Goal: Task Accomplishment & Management: Manage account settings

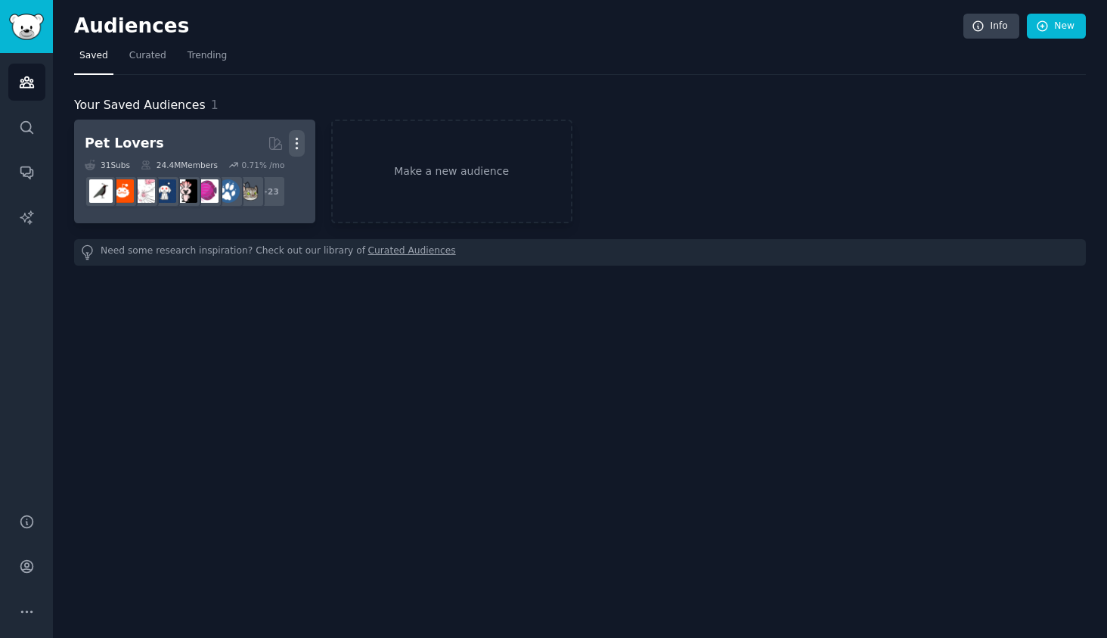
click at [296, 139] on icon "button" at bounding box center [297, 143] width 2 height 11
click at [241, 181] on p "Delete" at bounding box center [255, 175] width 35 height 16
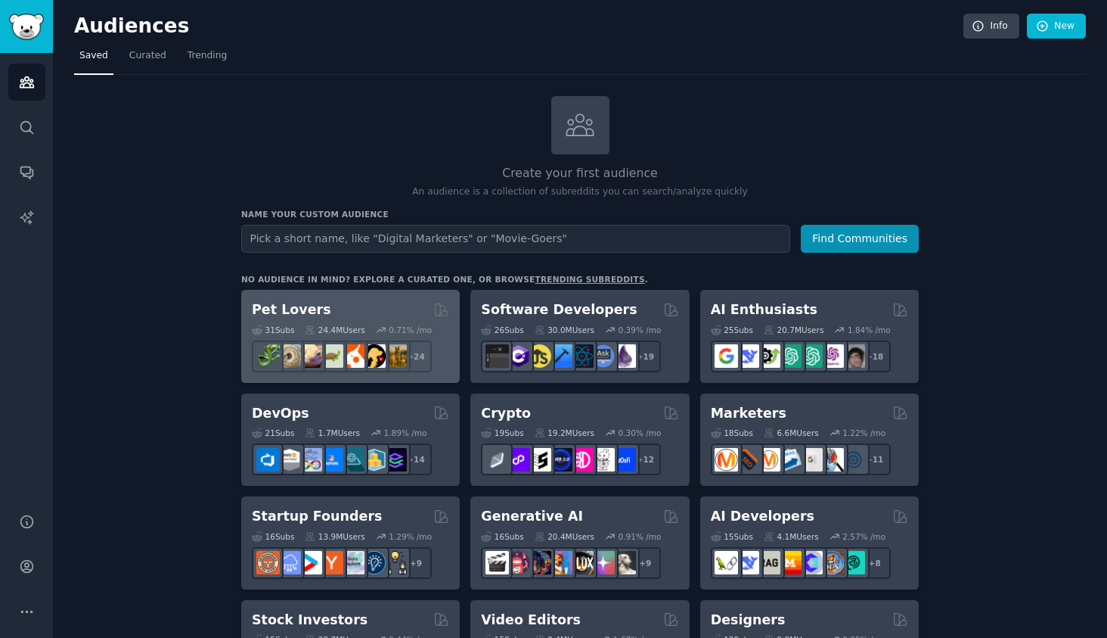
click at [330, 300] on div "Pet Lovers" at bounding box center [350, 309] width 197 height 19
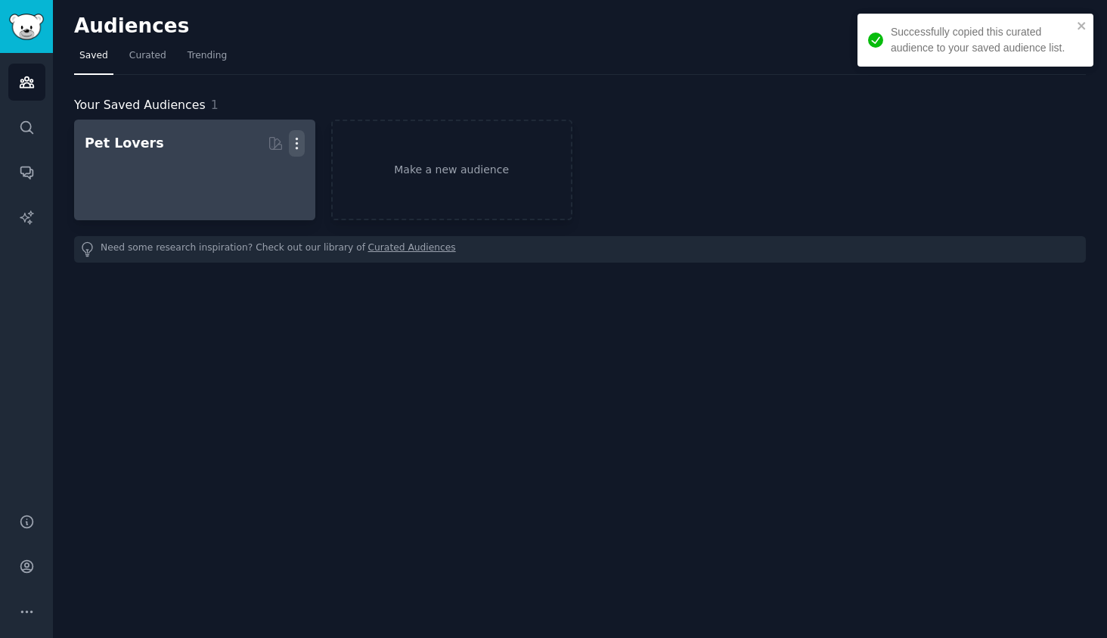
click at [299, 141] on icon "button" at bounding box center [297, 143] width 16 height 16
click at [262, 182] on p "Delete" at bounding box center [255, 175] width 35 height 16
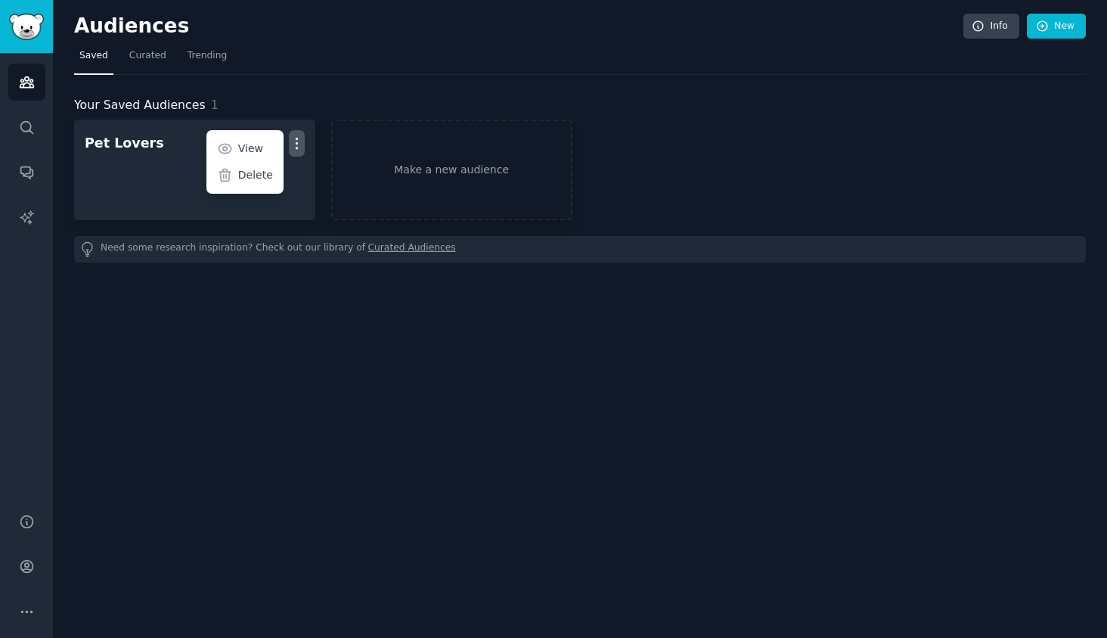
click at [20, 194] on div "Audiences Search Conversations AI Reports" at bounding box center [26, 274] width 53 height 442
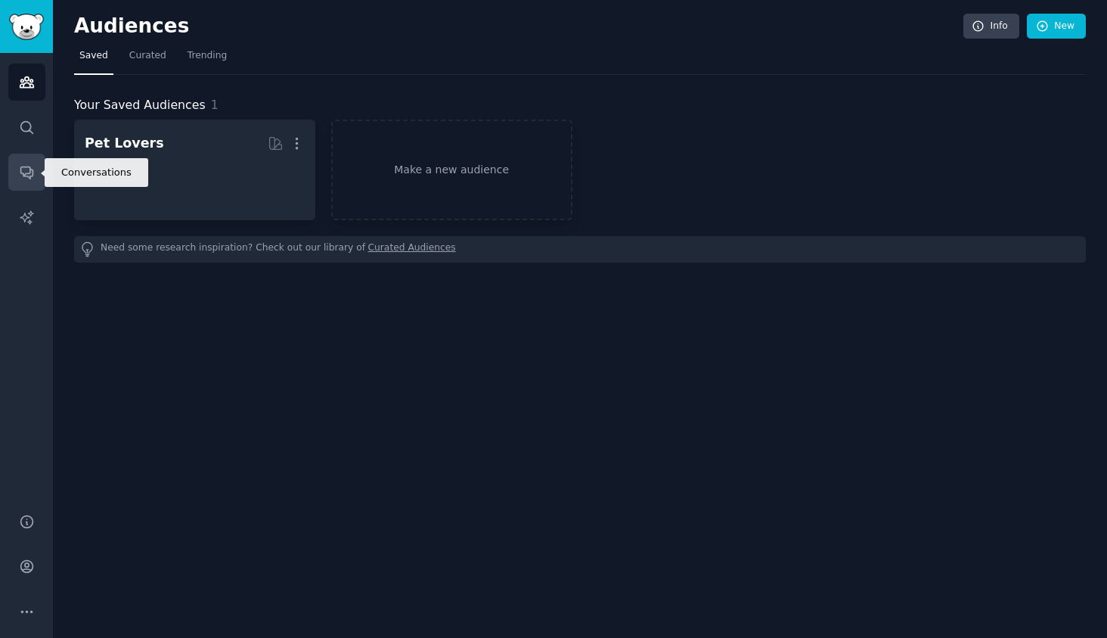
click at [29, 174] on icon "Sidebar" at bounding box center [27, 172] width 16 height 16
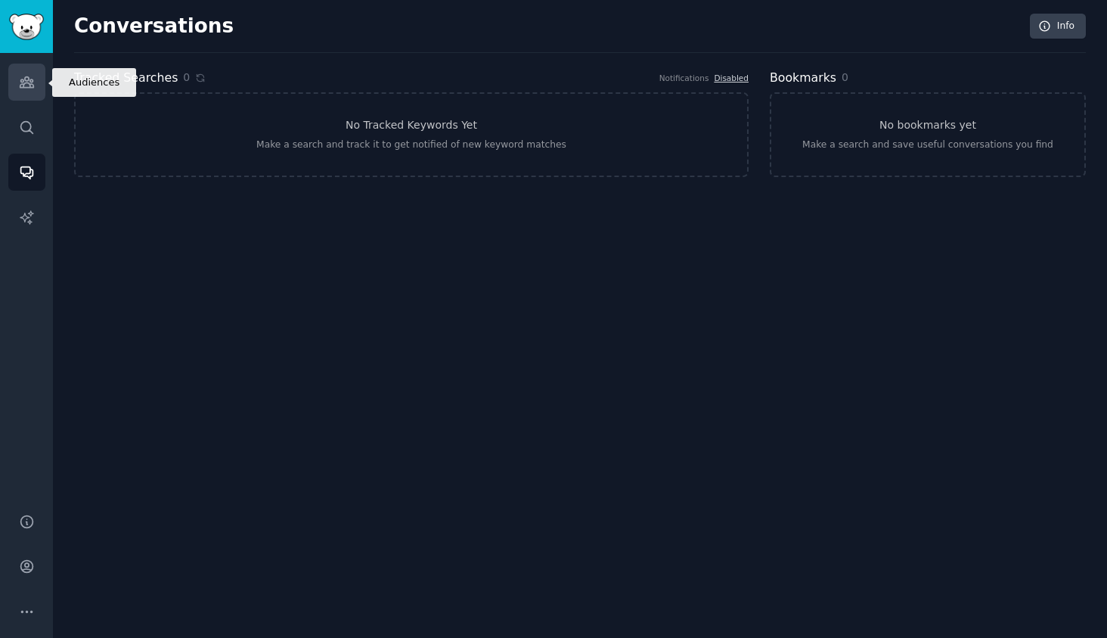
click at [28, 83] on icon "Sidebar" at bounding box center [27, 82] width 14 height 11
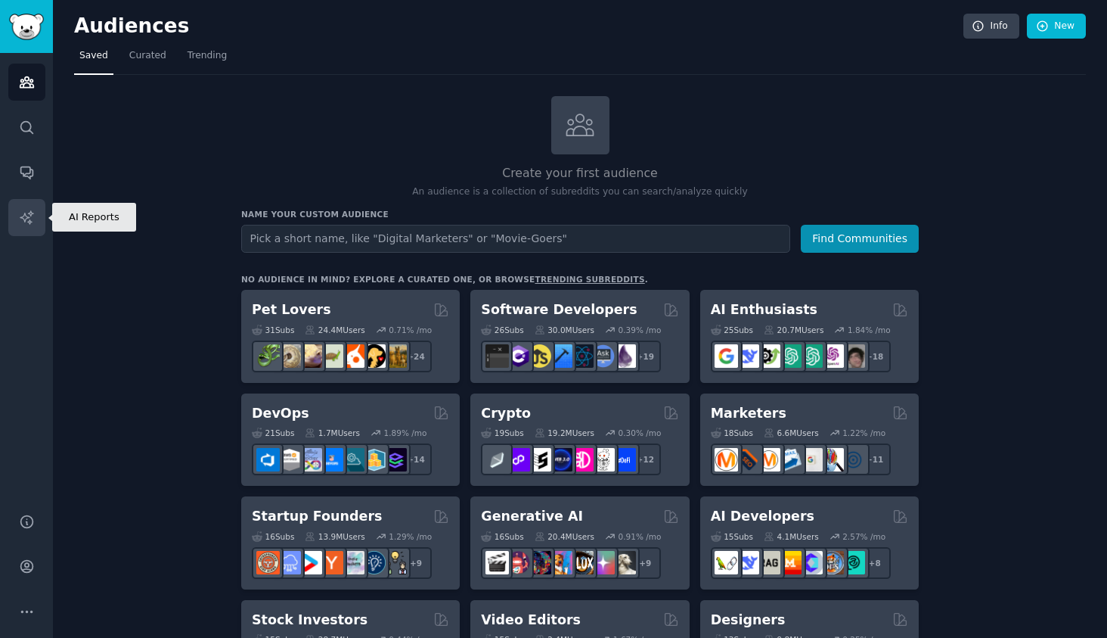
click at [33, 223] on icon "Sidebar" at bounding box center [27, 218] width 16 height 16
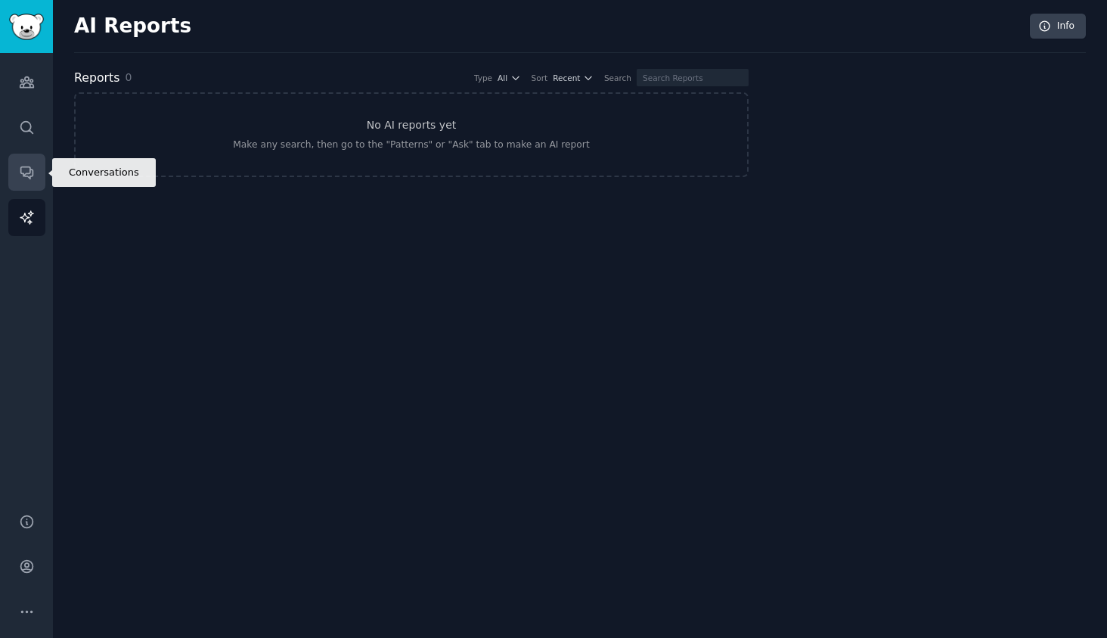
click at [30, 180] on link "Conversations" at bounding box center [26, 172] width 37 height 37
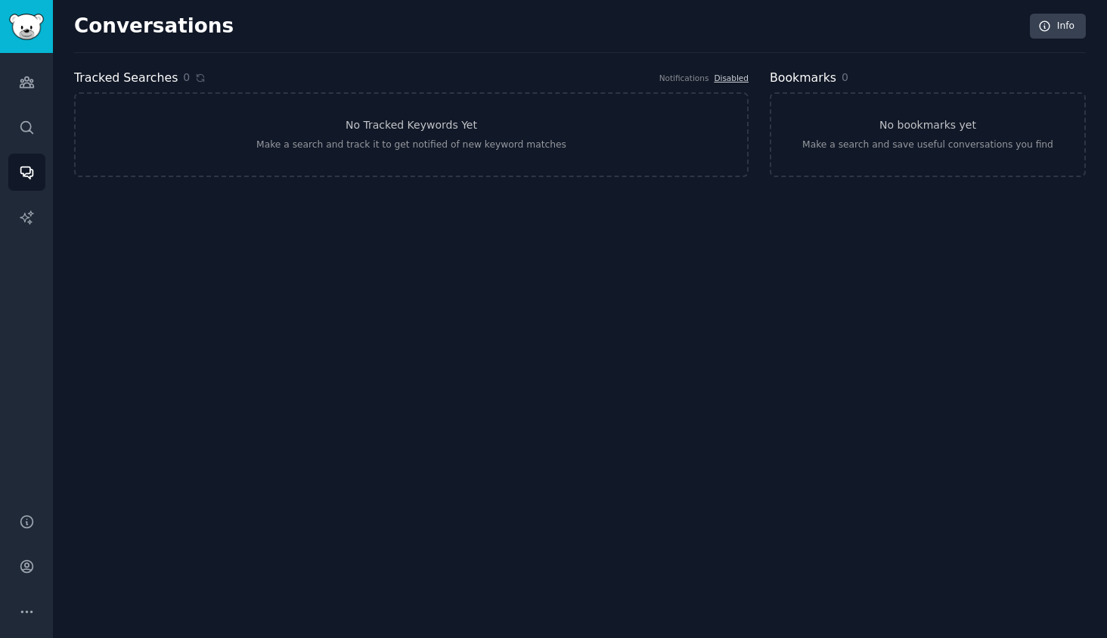
click at [50, 130] on div "Audiences Search Conversations AI Reports" at bounding box center [26, 274] width 53 height 442
click at [35, 80] on link "Audiences" at bounding box center [26, 82] width 37 height 37
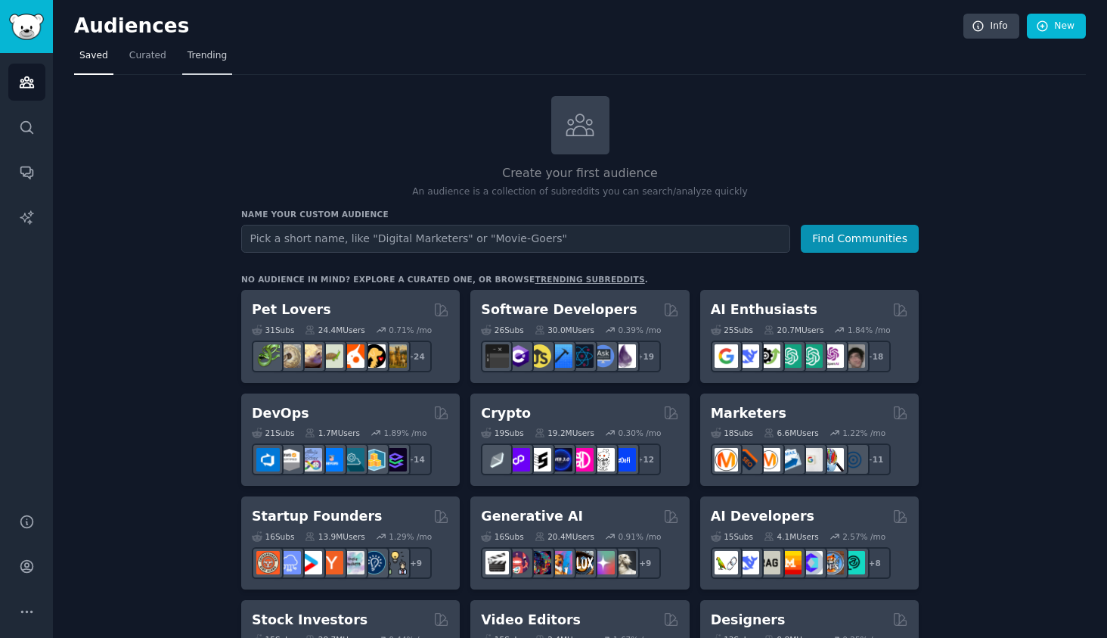
click at [194, 56] on span "Trending" at bounding box center [207, 56] width 39 height 14
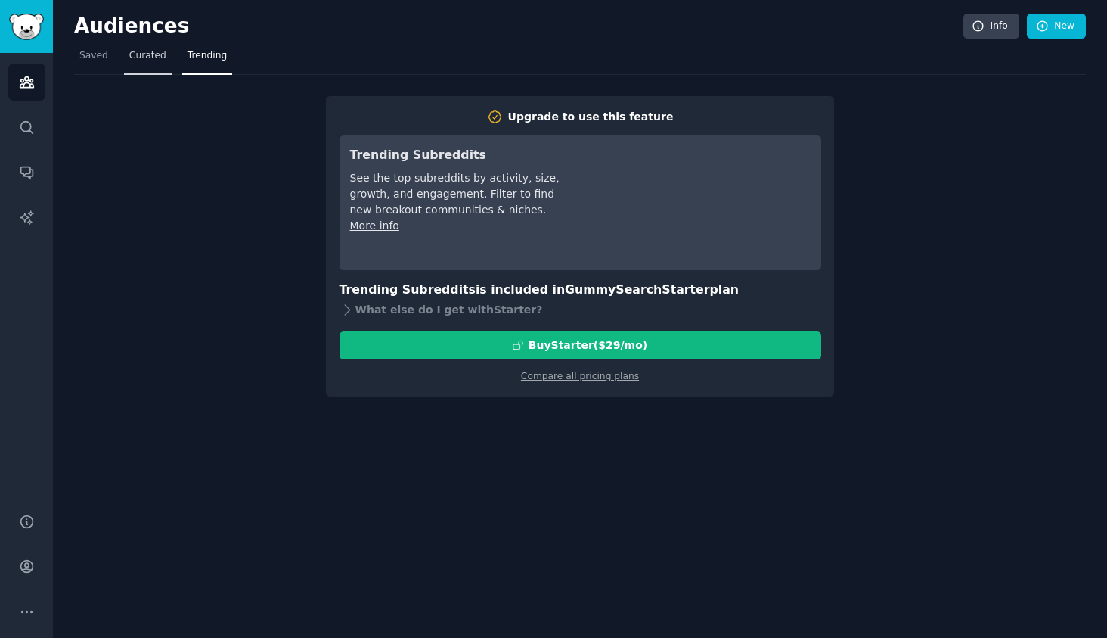
click at [157, 61] on span "Curated" at bounding box center [147, 56] width 37 height 14
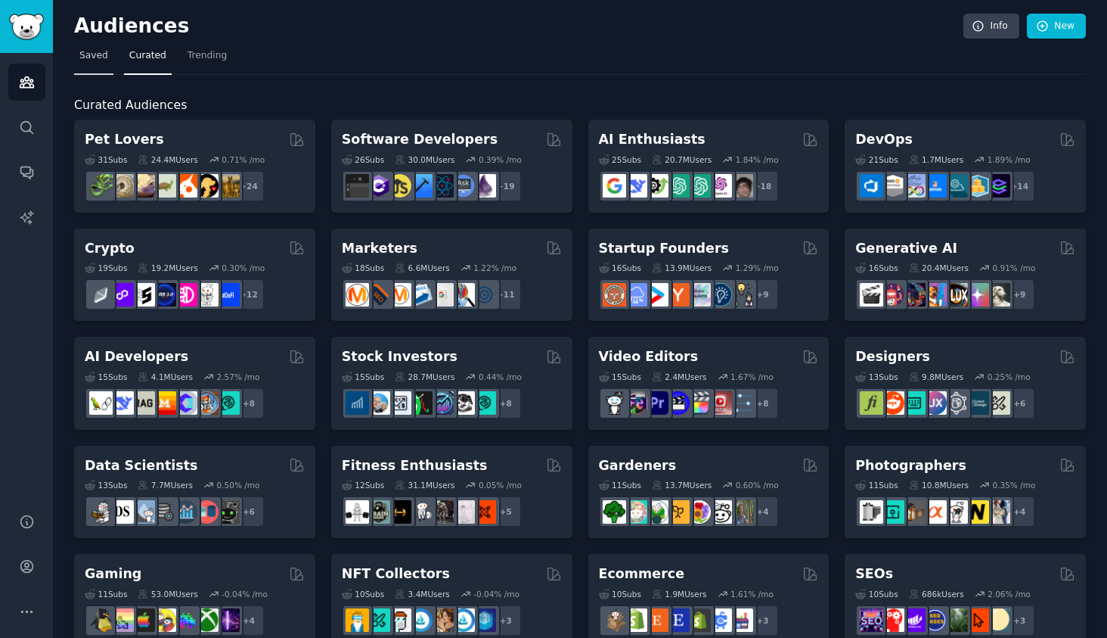
click at [97, 61] on span "Saved" at bounding box center [93, 56] width 29 height 14
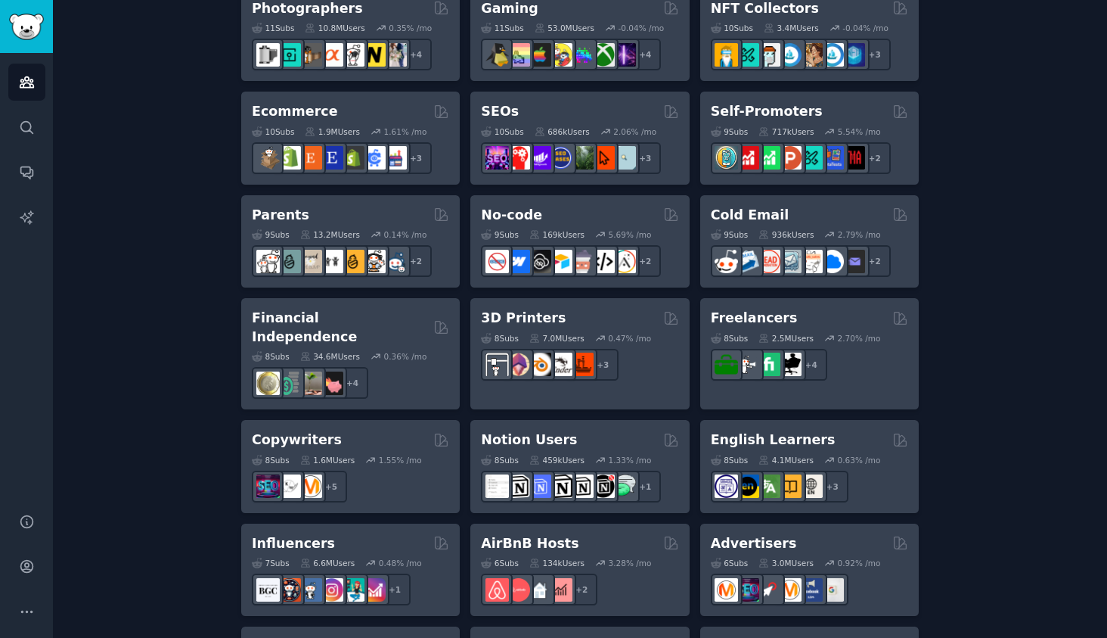
scroll to position [905, 0]
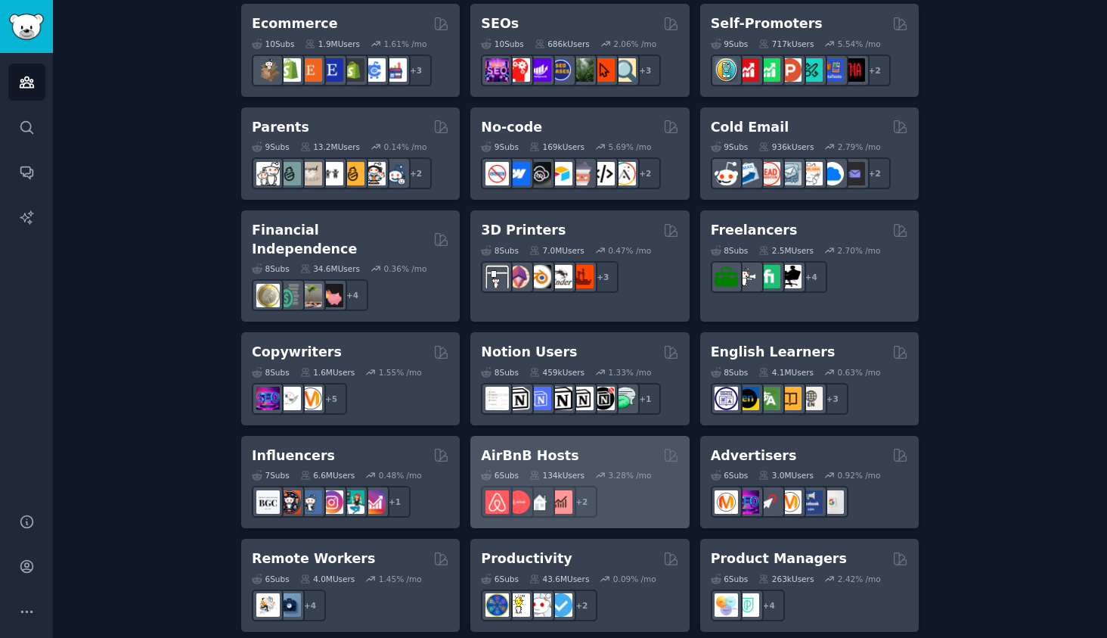
click at [578, 446] on div "AirBnB Hosts" at bounding box center [579, 455] width 197 height 19
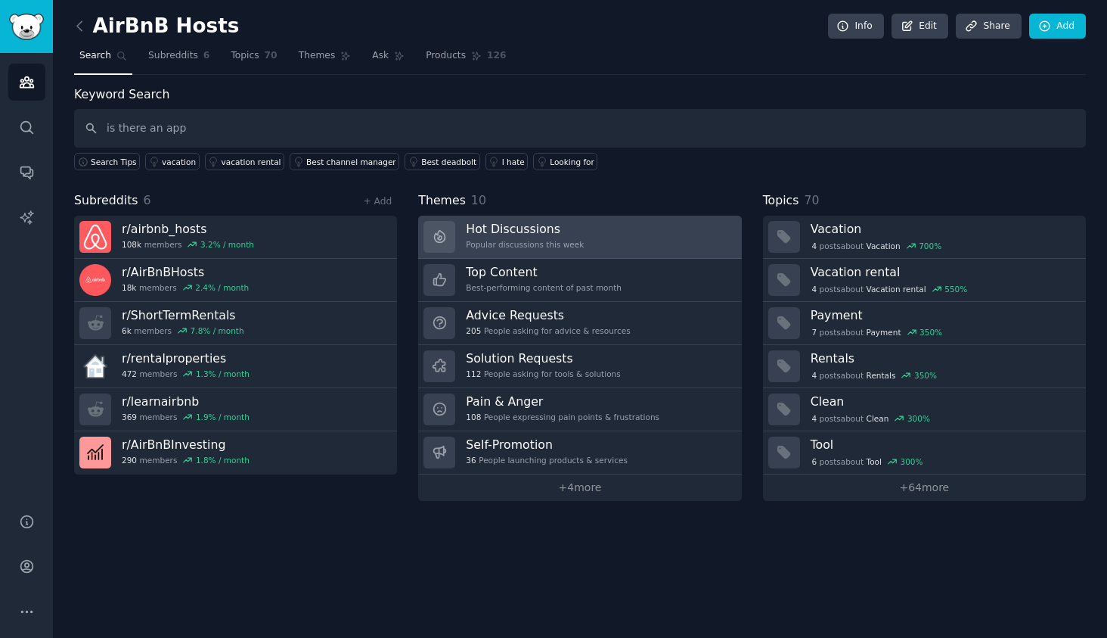
type input "is there an app"
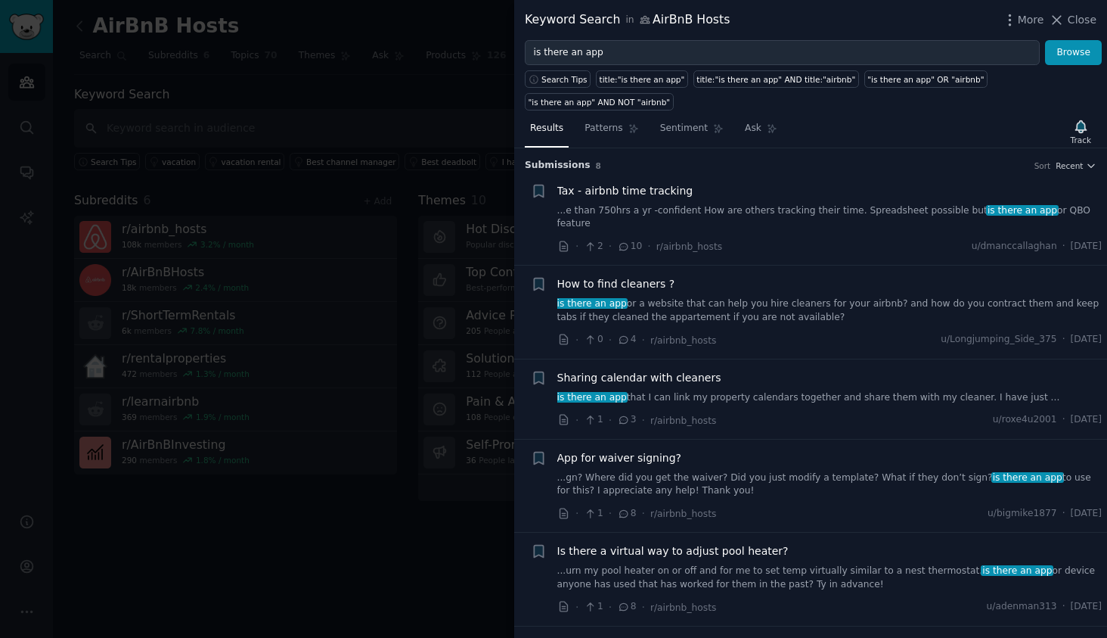
scroll to position [256, 0]
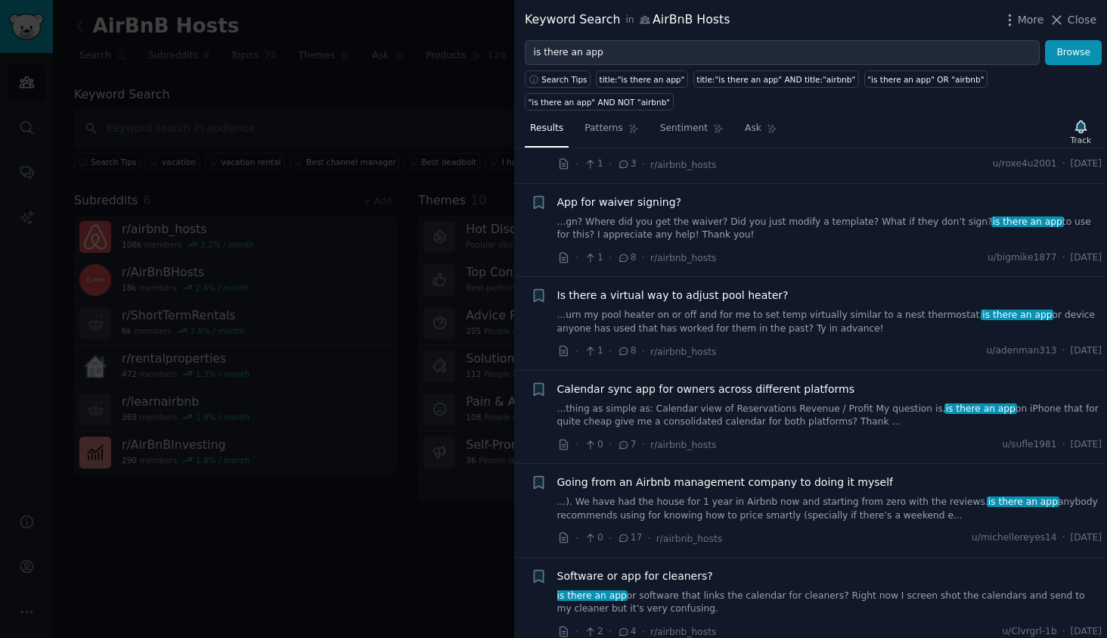
click at [418, 98] on div at bounding box center [553, 319] width 1107 height 638
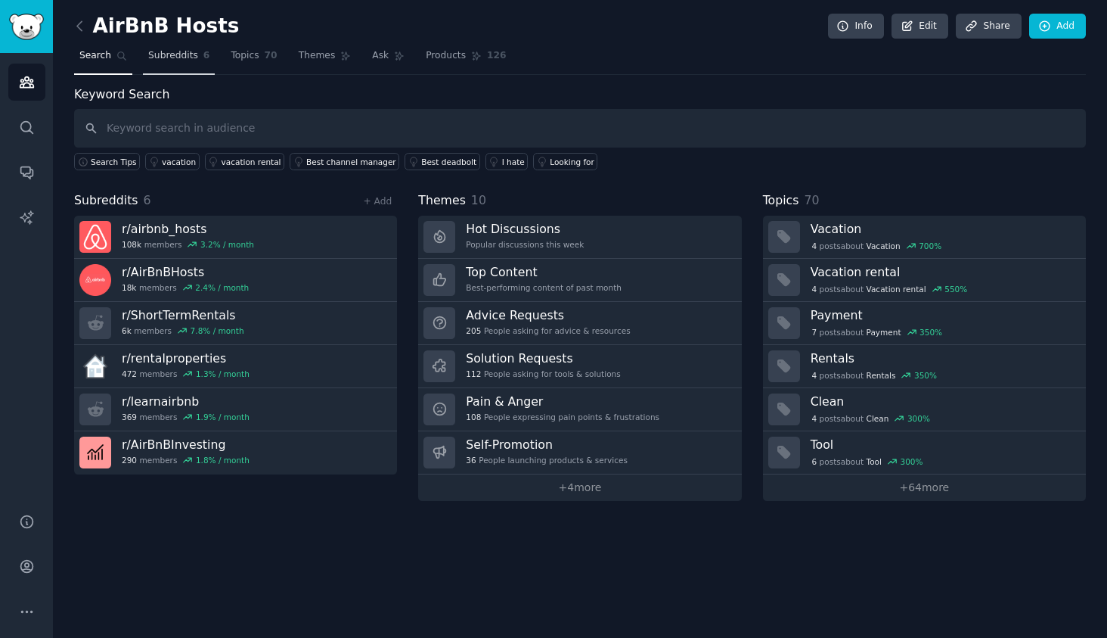
click at [194, 60] on span "Subreddits" at bounding box center [173, 56] width 50 height 14
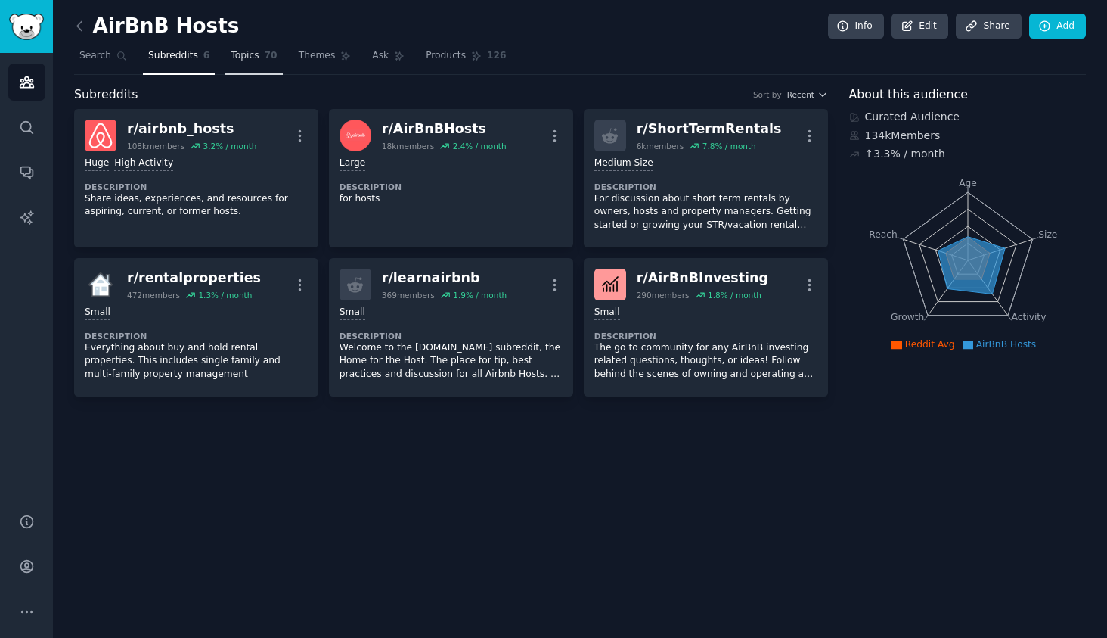
click at [250, 64] on link "Topics 70" at bounding box center [253, 59] width 57 height 31
